Goal: Use online tool/utility

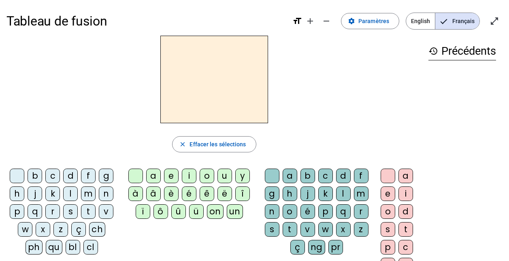
click at [90, 196] on div "m" at bounding box center [88, 193] width 15 height 15
click at [157, 174] on div "a" at bounding box center [153, 176] width 15 height 15
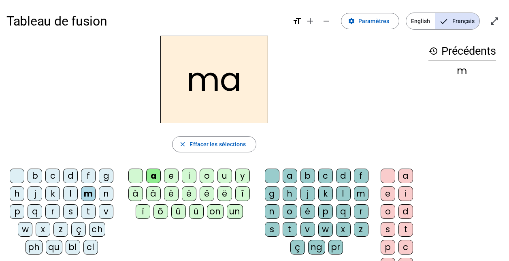
click at [92, 215] on div "t" at bounding box center [88, 211] width 15 height 15
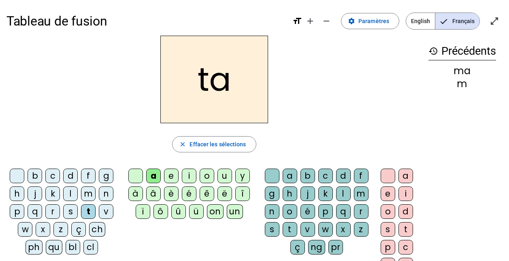
click at [66, 194] on div "l" at bounding box center [70, 193] width 15 height 15
click at [268, 222] on div "s" at bounding box center [272, 229] width 15 height 15
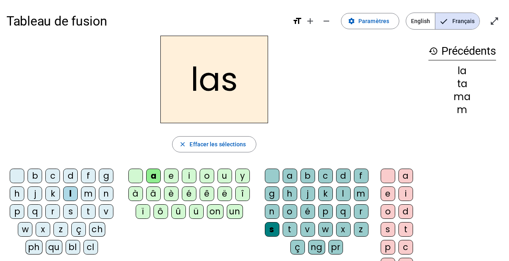
click at [17, 211] on div "p" at bounding box center [17, 211] width 15 height 15
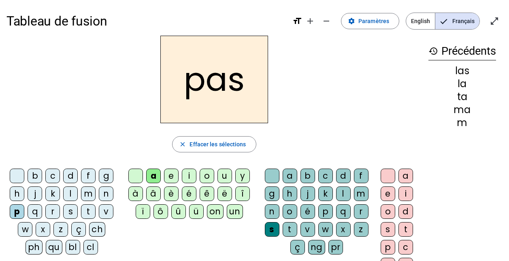
click at [88, 209] on div "t" at bounding box center [88, 211] width 15 height 15
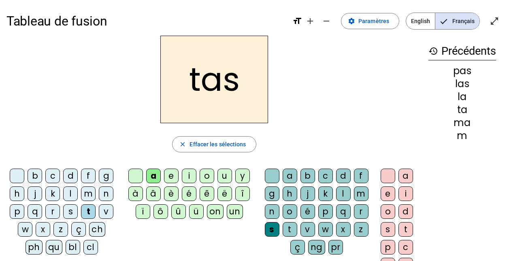
click at [269, 173] on div at bounding box center [272, 176] width 15 height 15
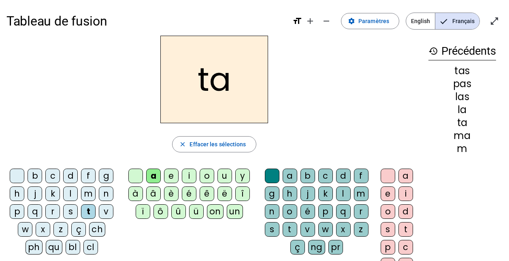
click at [70, 211] on div "s" at bounding box center [70, 211] width 15 height 15
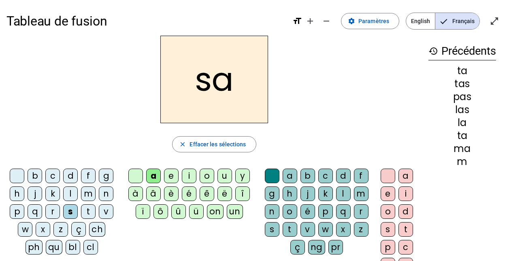
click at [340, 194] on div "l" at bounding box center [343, 193] width 15 height 15
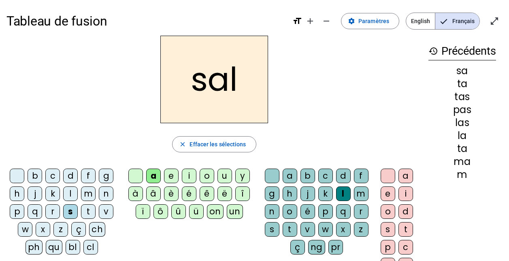
click at [85, 193] on div "m" at bounding box center [88, 193] width 15 height 15
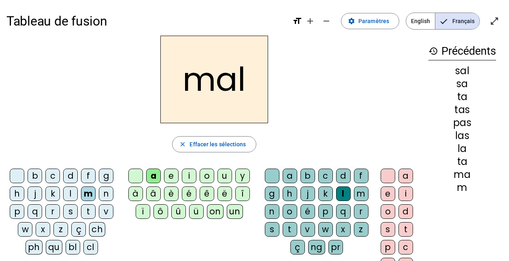
click at [33, 173] on div "b" at bounding box center [35, 176] width 15 height 15
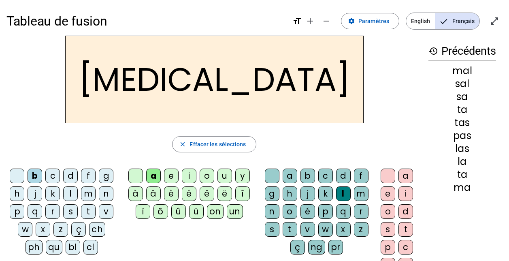
click at [269, 222] on div "s" at bounding box center [272, 229] width 15 height 15
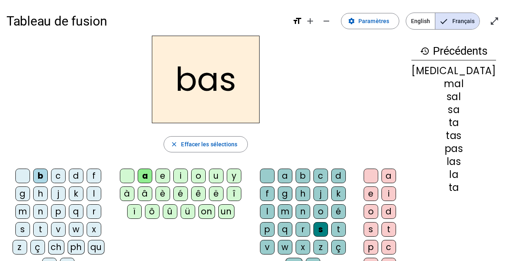
click at [51, 207] on div "p" at bounding box center [58, 211] width 15 height 15
